Goal: Task Accomplishment & Management: Complete application form

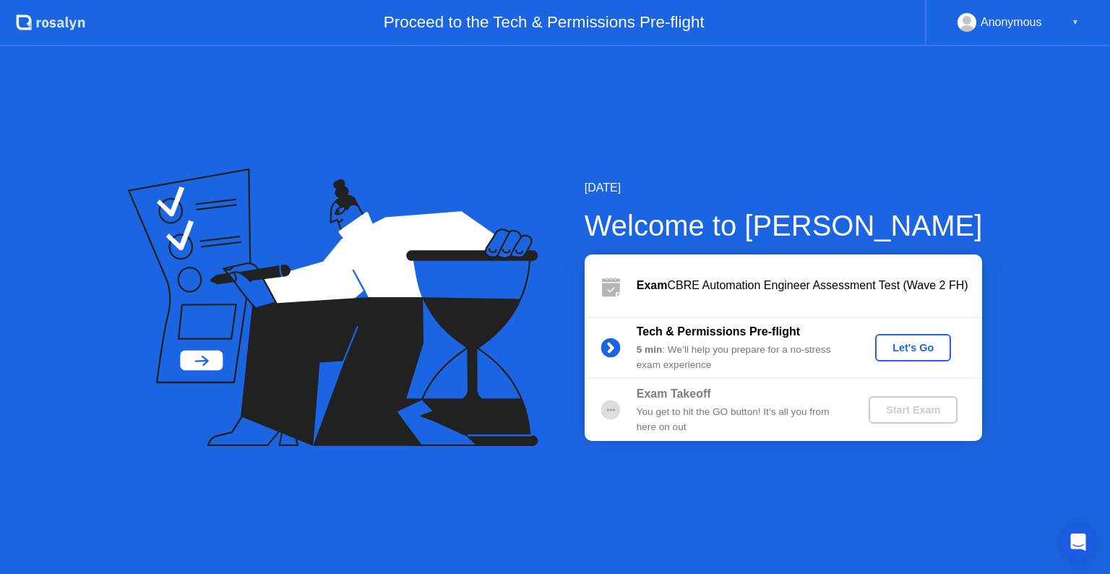
click at [908, 350] on div "Let's Go" at bounding box center [913, 348] width 64 height 12
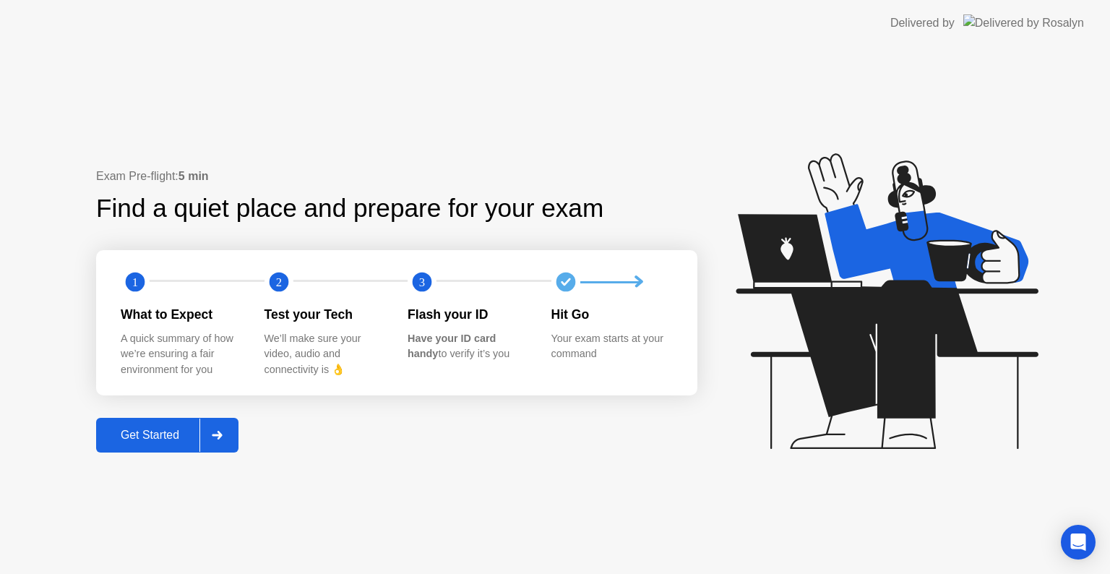
click at [165, 434] on div "Get Started" at bounding box center [149, 435] width 99 height 13
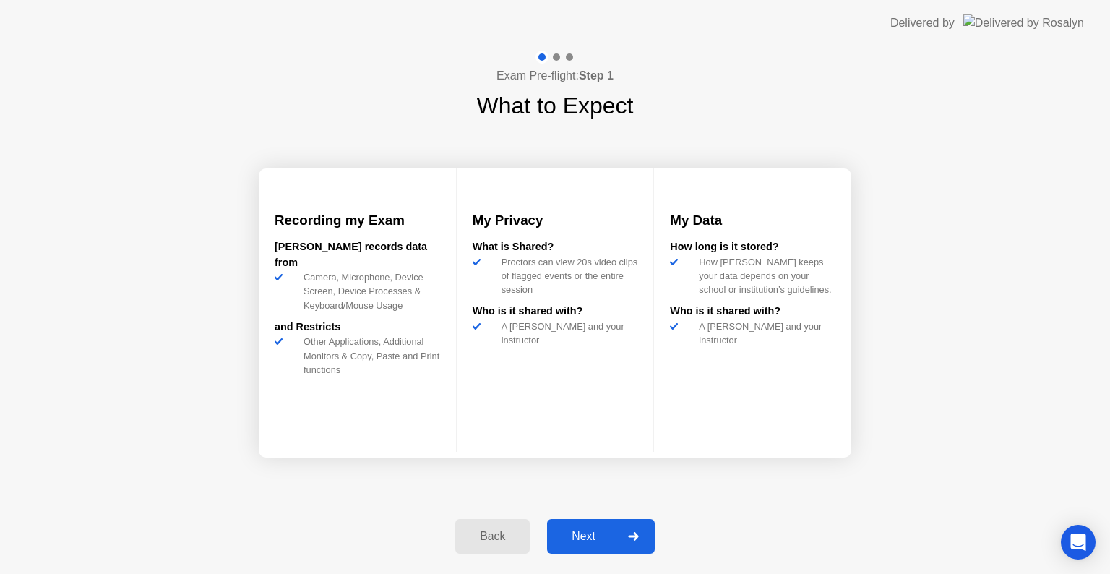
click at [632, 530] on div at bounding box center [633, 536] width 35 height 33
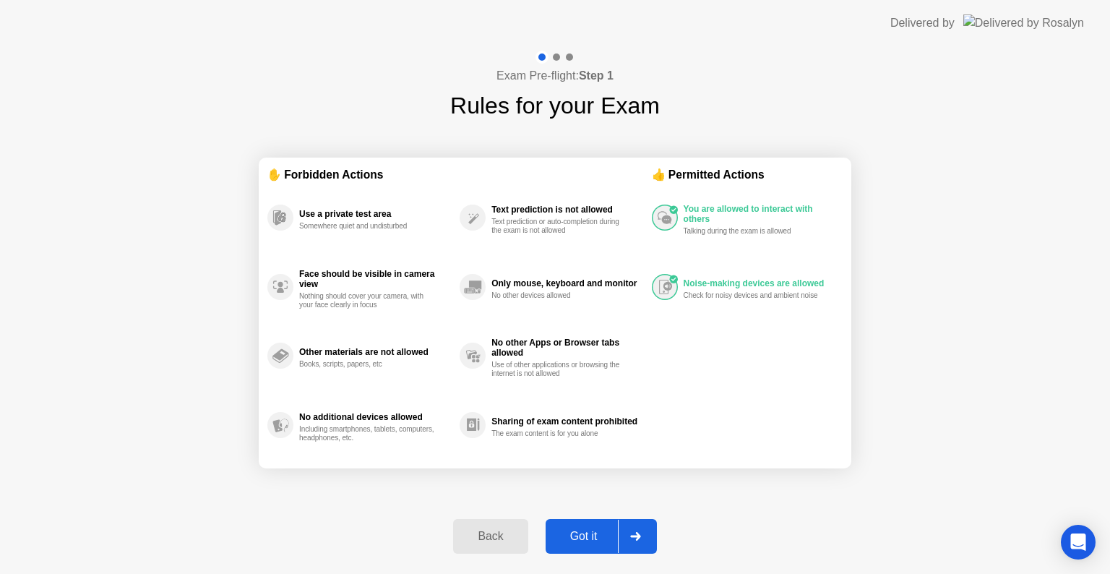
click at [636, 530] on div at bounding box center [635, 536] width 35 height 33
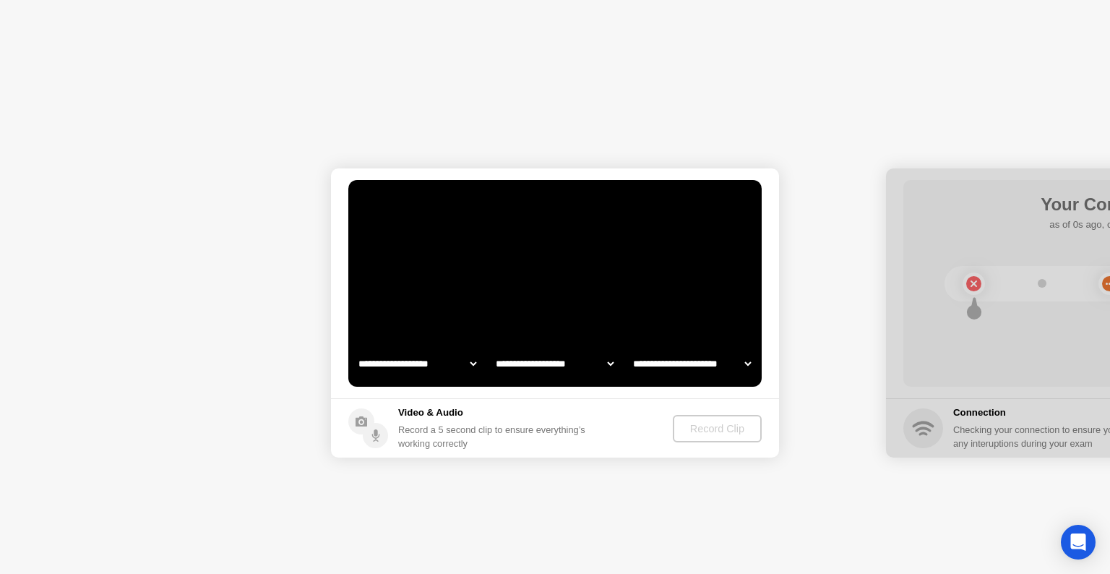
select select "**********"
select select "*******"
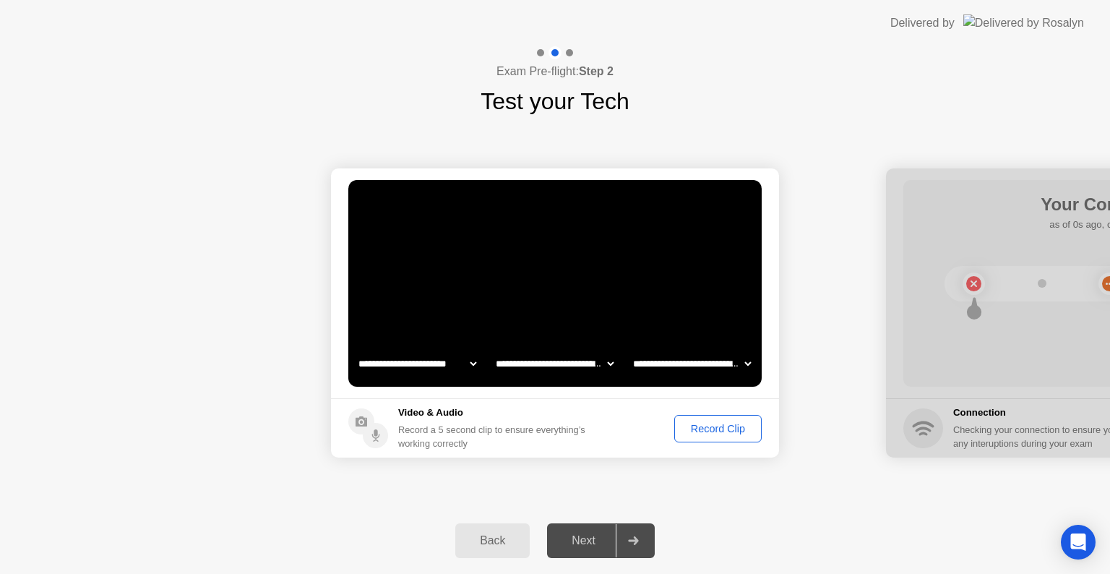
click at [711, 428] on div "Record Clip" at bounding box center [717, 429] width 77 height 12
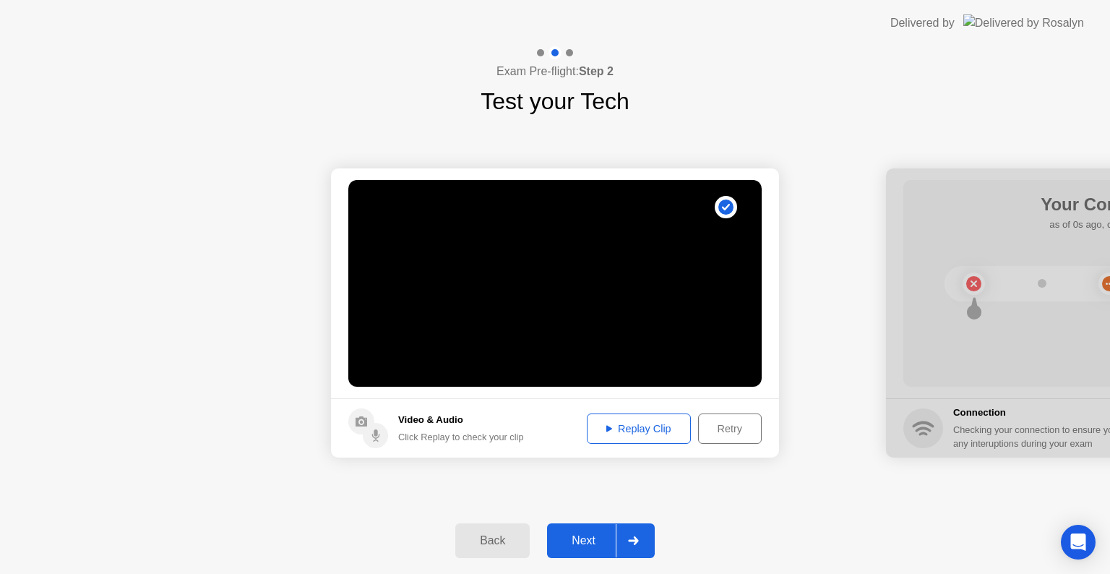
click at [622, 426] on div "Replay Clip" at bounding box center [639, 429] width 94 height 12
click at [606, 427] on icon at bounding box center [609, 428] width 6 height 7
click at [723, 426] on div "Retry" at bounding box center [729, 429] width 53 height 12
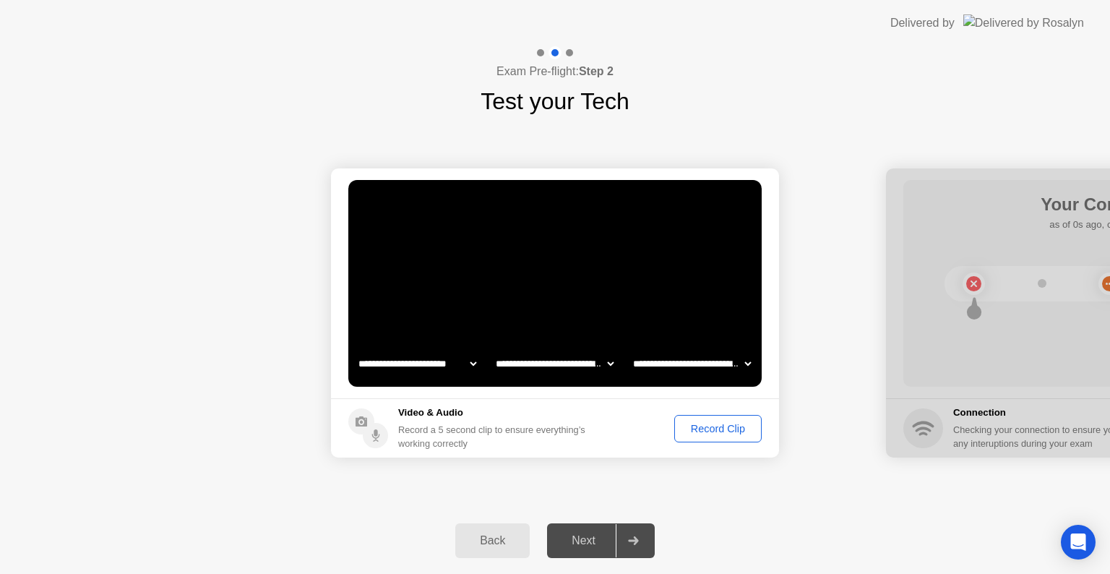
click at [703, 428] on div "Record Clip" at bounding box center [717, 429] width 77 height 12
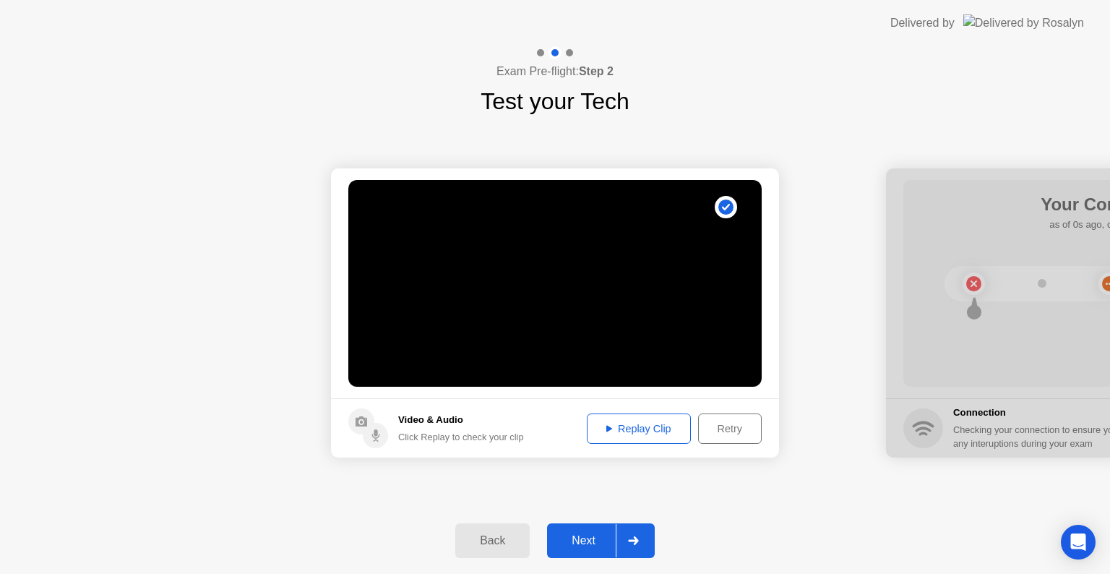
click at [607, 425] on icon at bounding box center [609, 428] width 6 height 7
click at [633, 541] on icon at bounding box center [633, 540] width 11 height 9
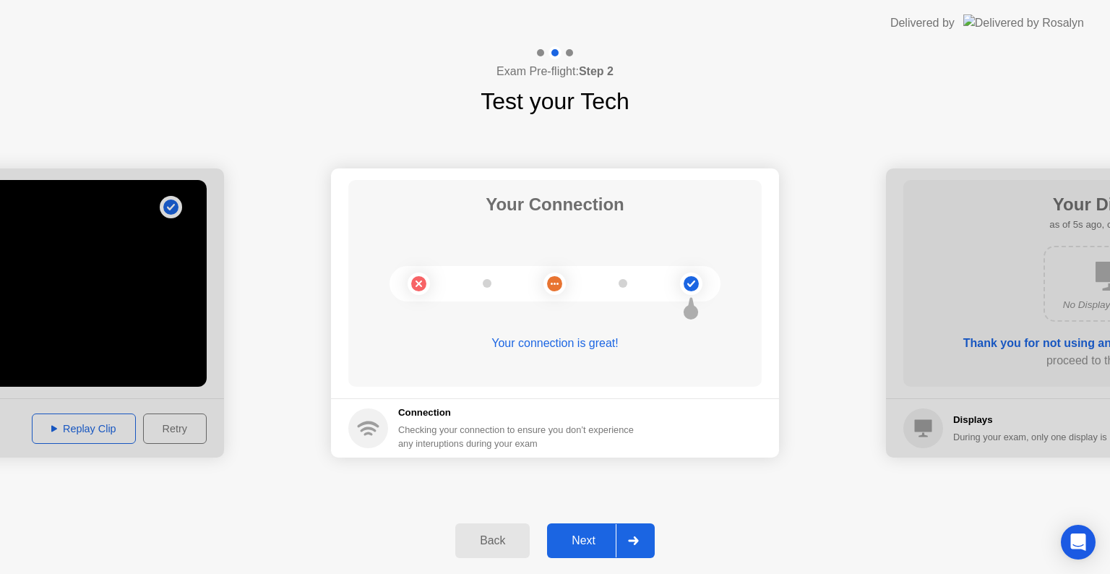
click at [636, 541] on icon at bounding box center [633, 540] width 10 height 9
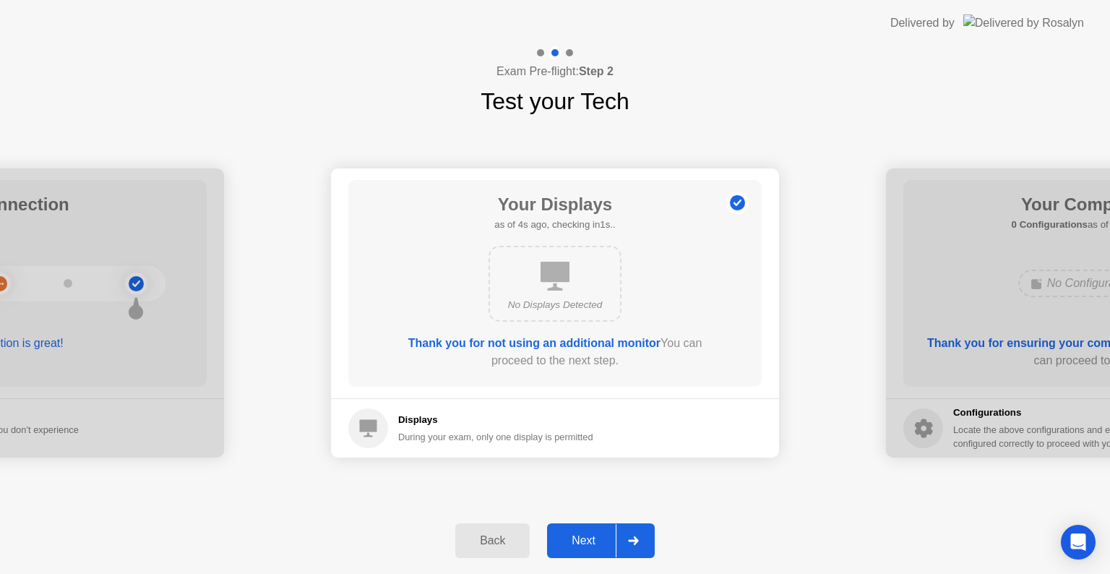
click at [636, 538] on icon at bounding box center [633, 540] width 10 height 9
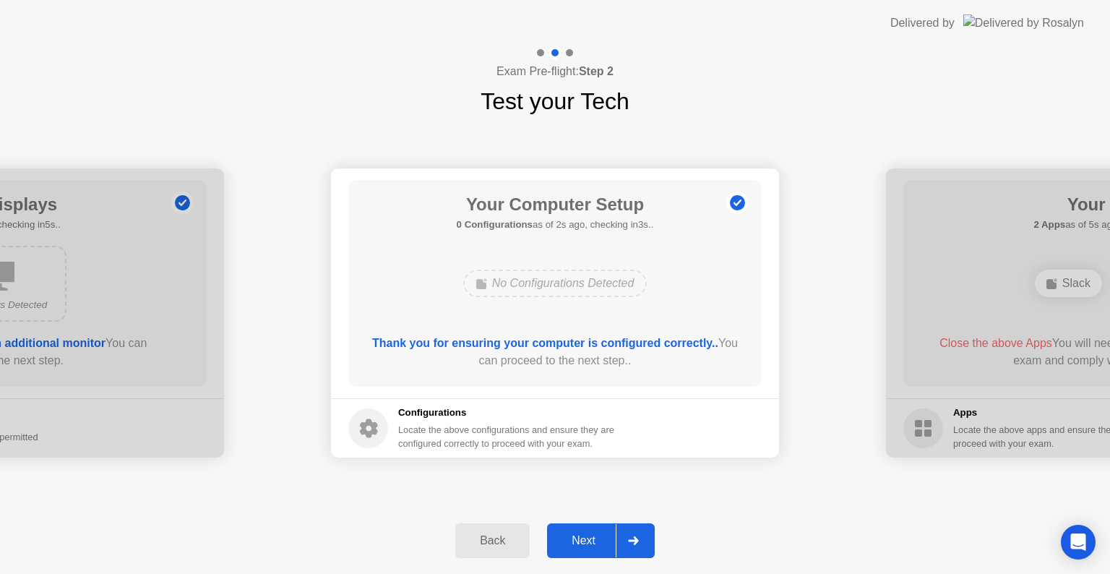
click at [635, 538] on icon at bounding box center [633, 540] width 10 height 9
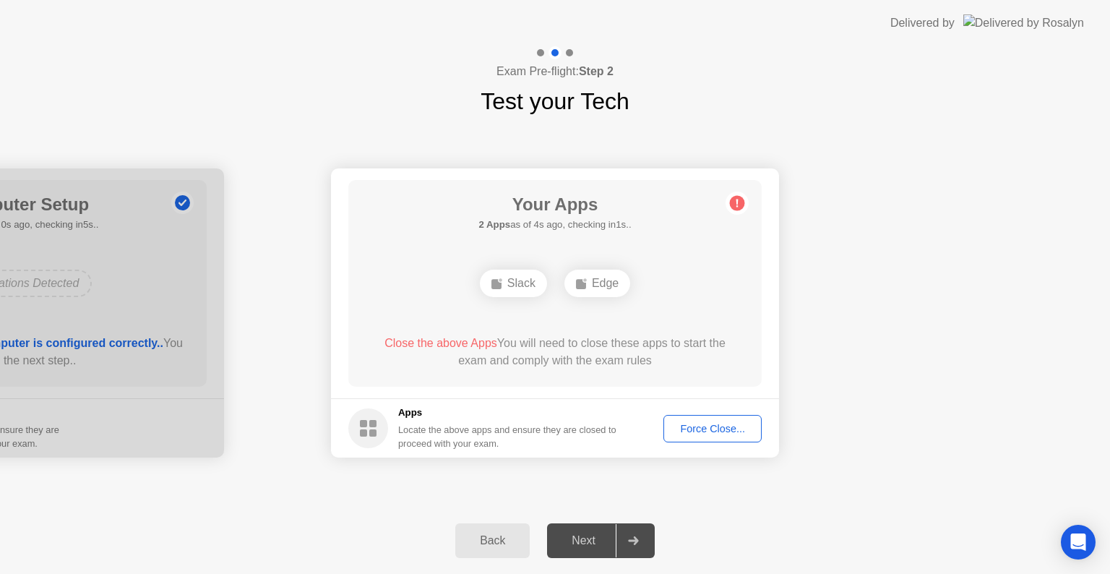
click at [636, 541] on icon at bounding box center [633, 540] width 10 height 9
click at [431, 338] on span "Close the above Apps" at bounding box center [441, 343] width 113 height 12
click at [705, 428] on div "Force Close..." at bounding box center [713, 429] width 88 height 12
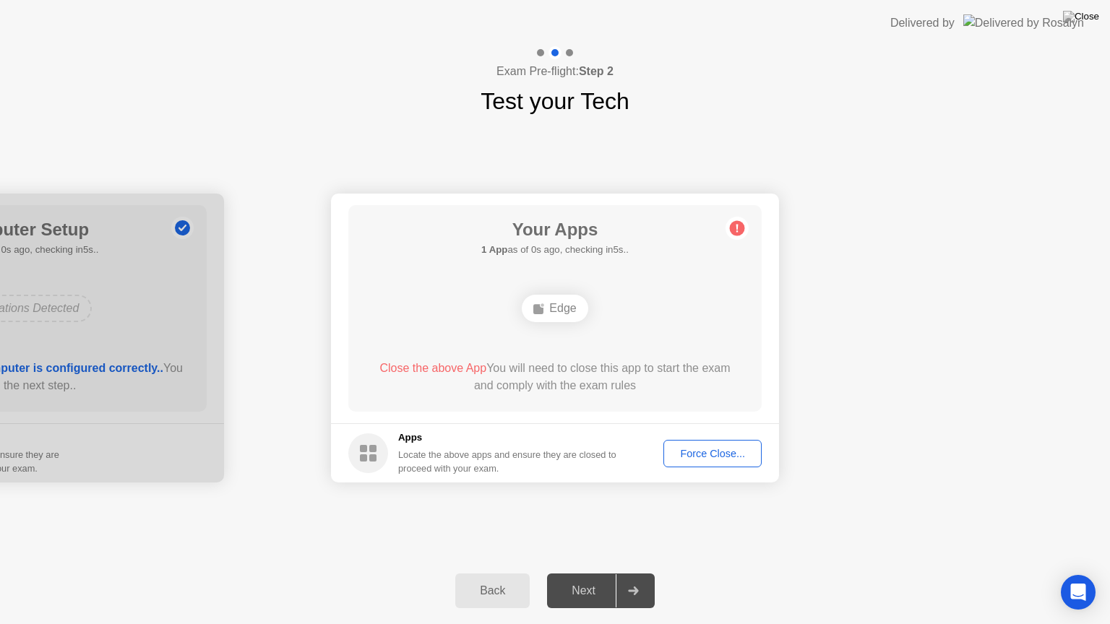
click at [635, 573] on icon at bounding box center [633, 591] width 10 height 9
click at [696, 459] on div "Force Close..." at bounding box center [713, 454] width 88 height 12
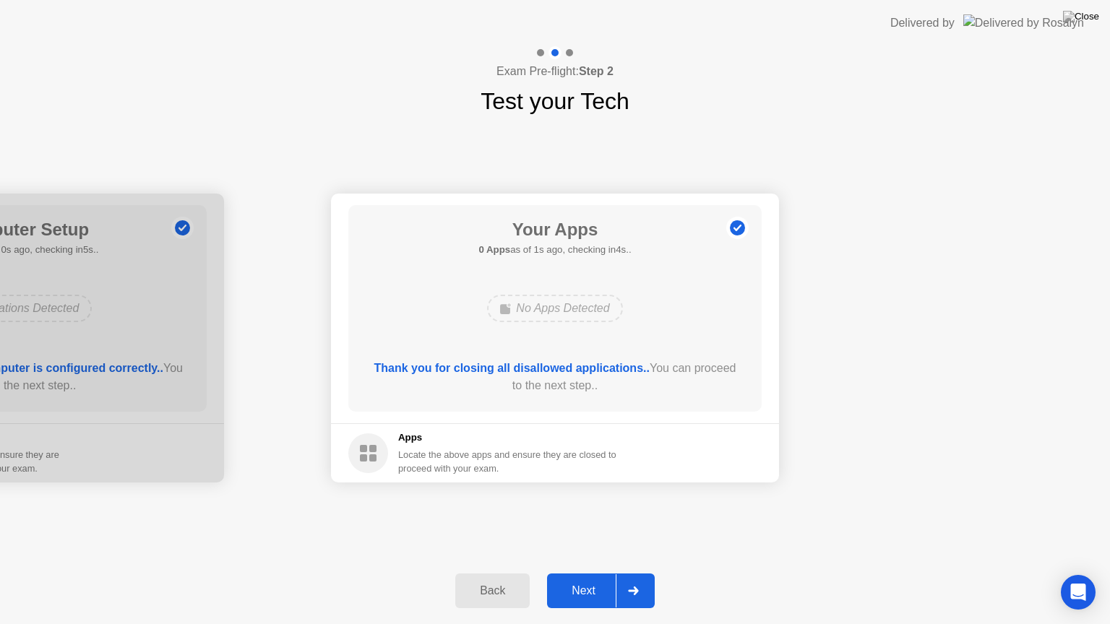
click at [627, 573] on div at bounding box center [633, 591] width 35 height 33
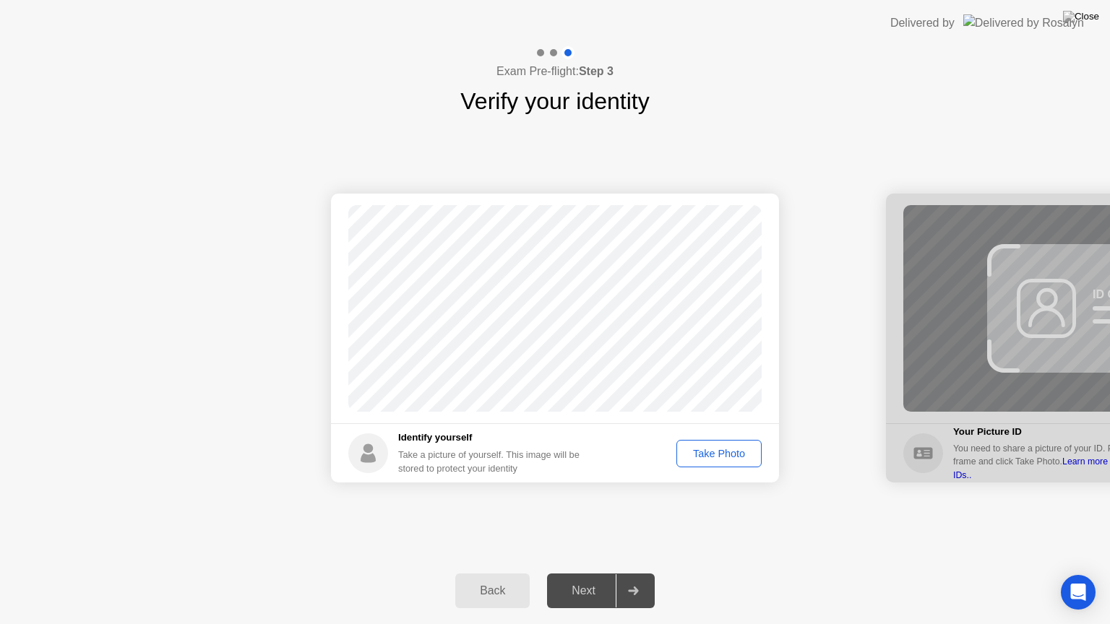
click at [708, 456] on div "Take Photo" at bounding box center [719, 454] width 75 height 12
click at [634, 573] on div at bounding box center [633, 591] width 35 height 33
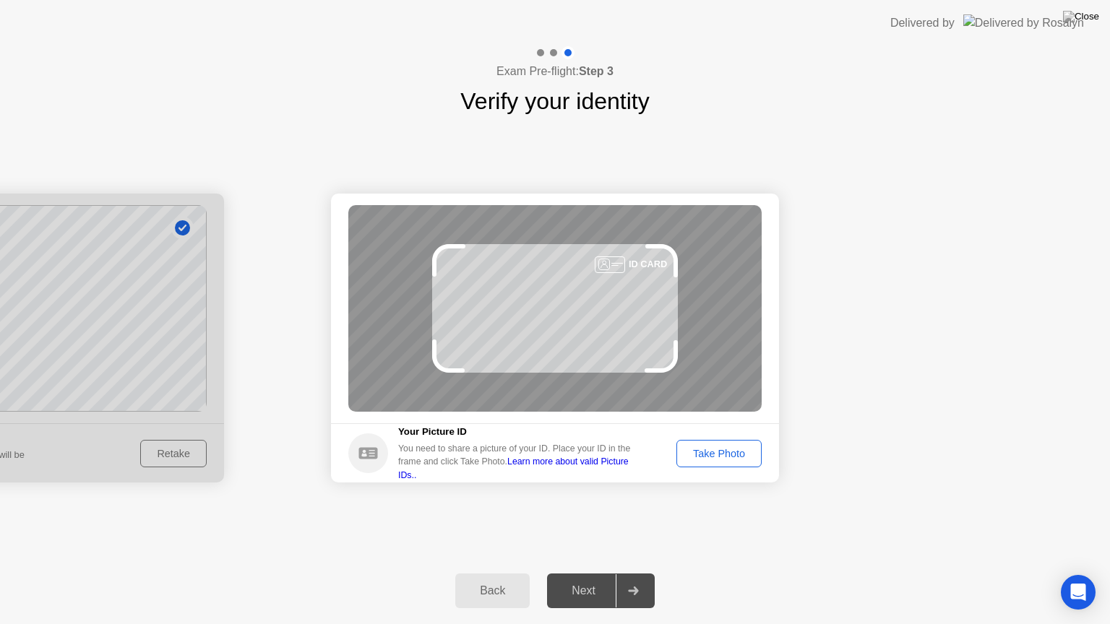
click at [584, 468] on link "Learn more about valid Picture IDs.." at bounding box center [513, 468] width 231 height 23
click at [734, 440] on button "Take Photo" at bounding box center [718, 453] width 85 height 27
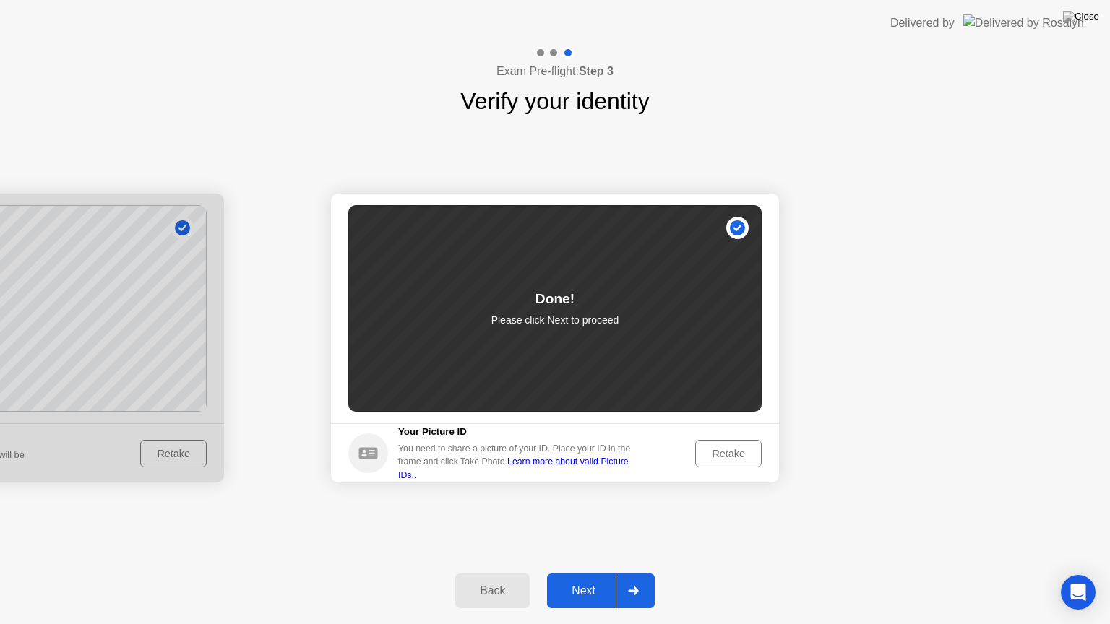
click at [638, 573] on icon at bounding box center [633, 591] width 10 height 9
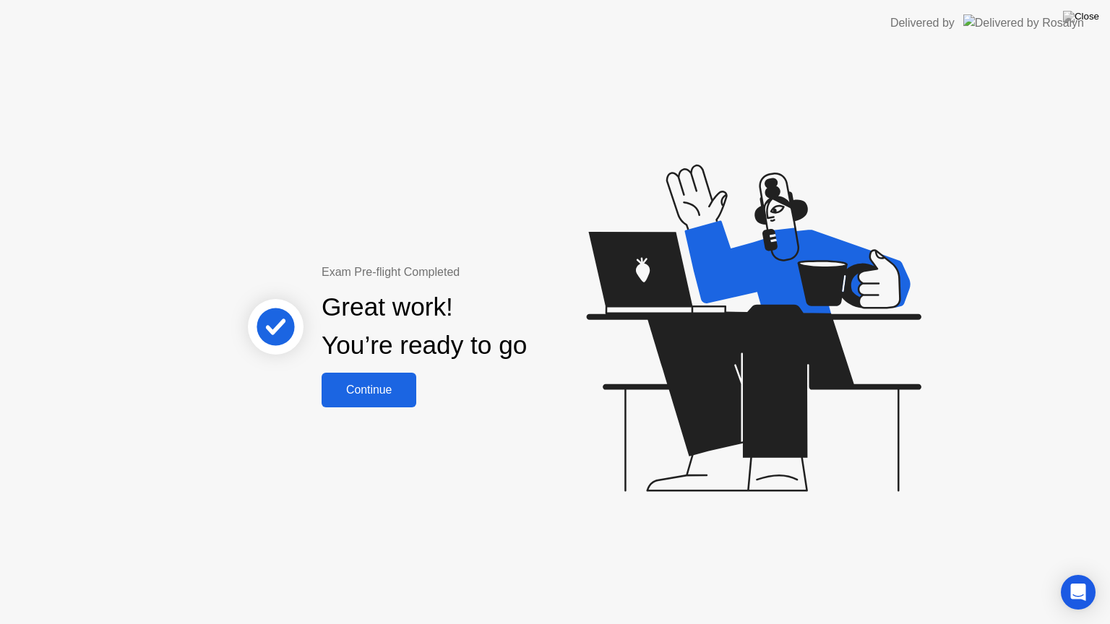
click at [364, 384] on div "Continue" at bounding box center [369, 390] width 86 height 13
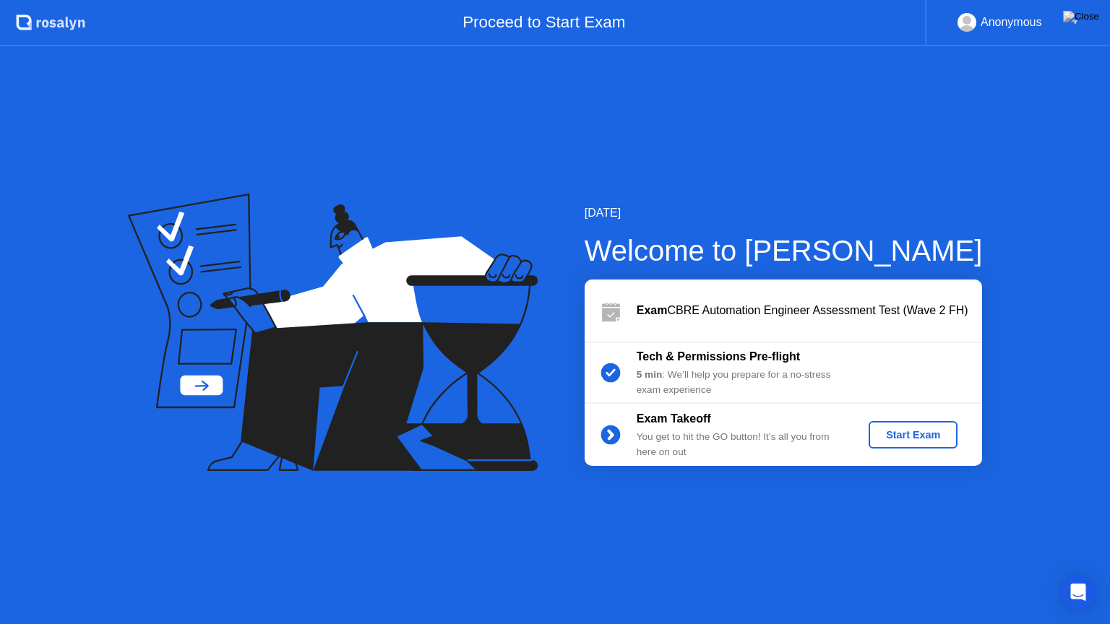
click at [902, 429] on div "Start Exam" at bounding box center [913, 435] width 77 height 12
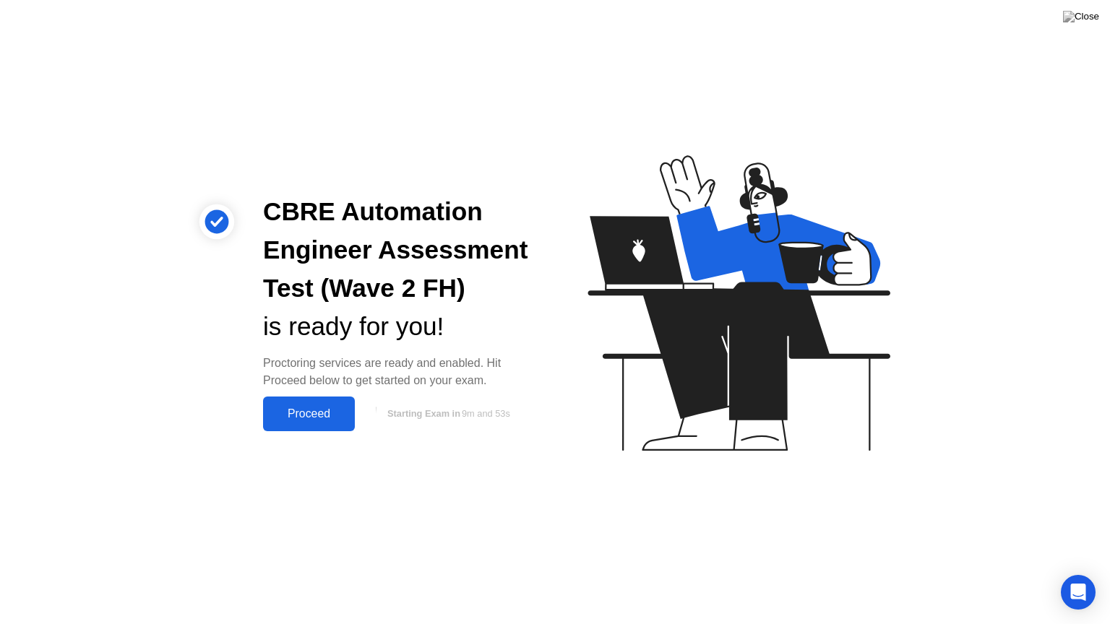
click at [309, 410] on div "Proceed" at bounding box center [308, 414] width 83 height 13
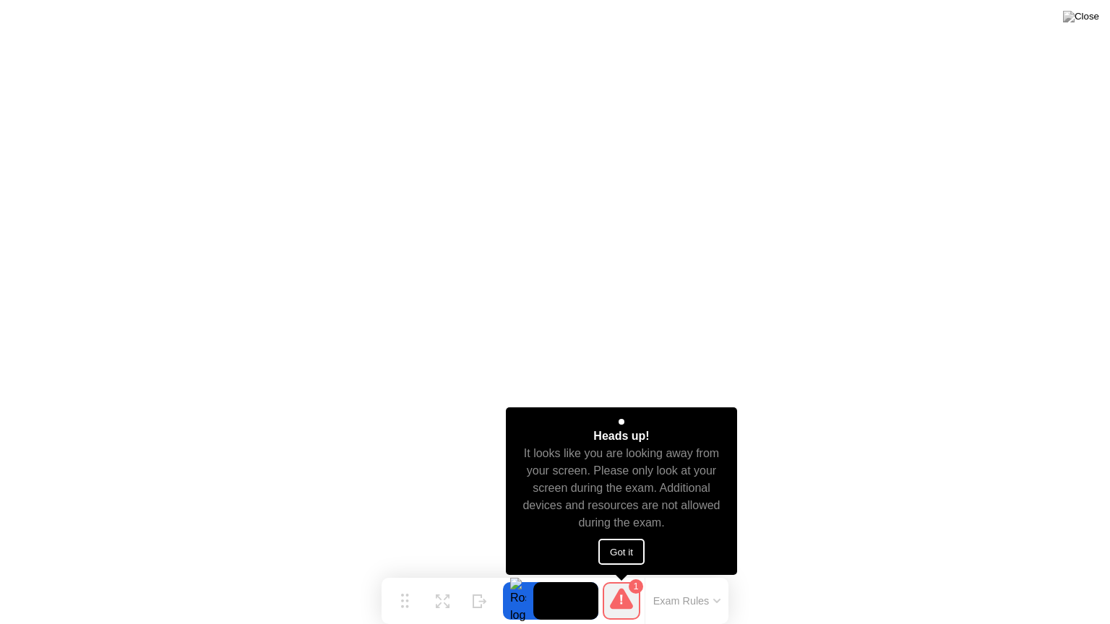
click at [628, 554] on button "Got it" at bounding box center [621, 552] width 46 height 26
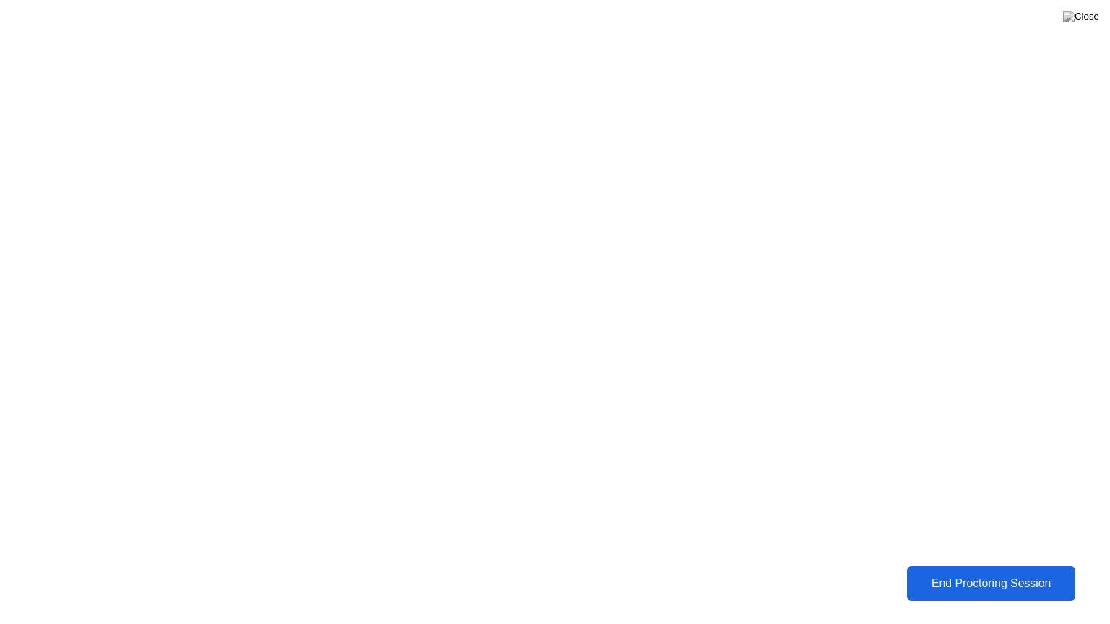
click at [977, 573] on div "End Proctoring Session" at bounding box center [991, 583] width 160 height 13
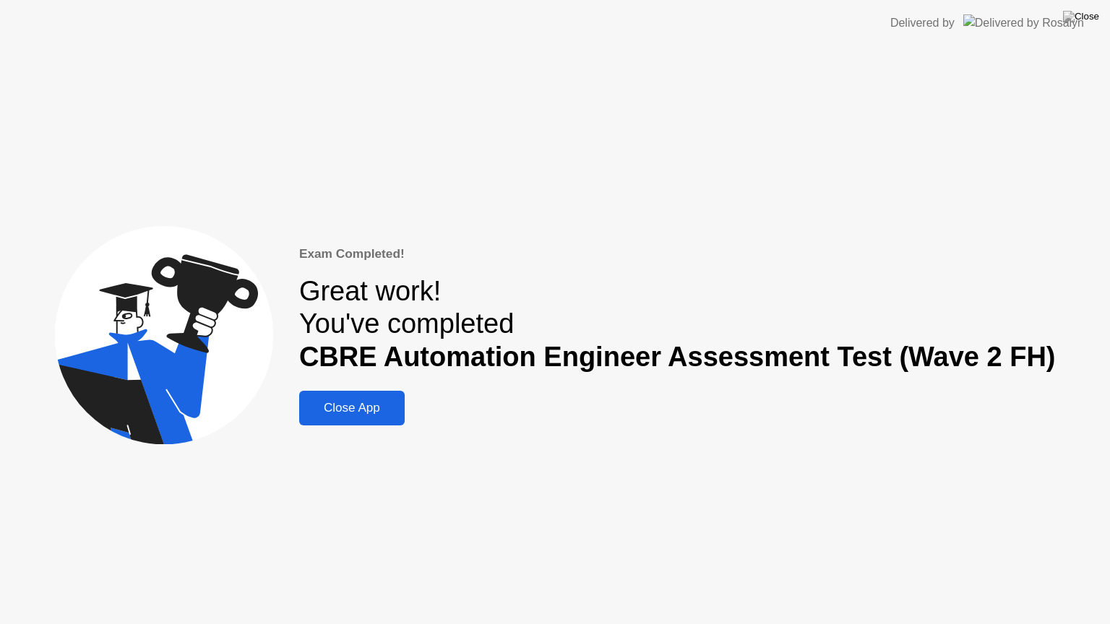
click at [372, 412] on div "Close App" at bounding box center [352, 408] width 97 height 14
